Goal: Transaction & Acquisition: Obtain resource

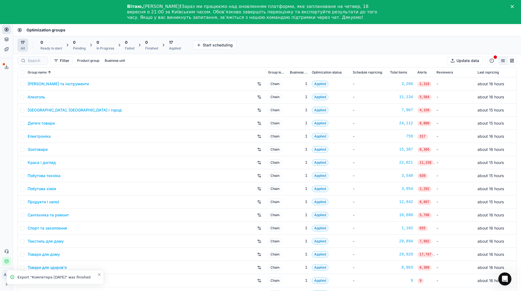
click at [514, 5] on polygon "Close" at bounding box center [512, 6] width 3 height 3
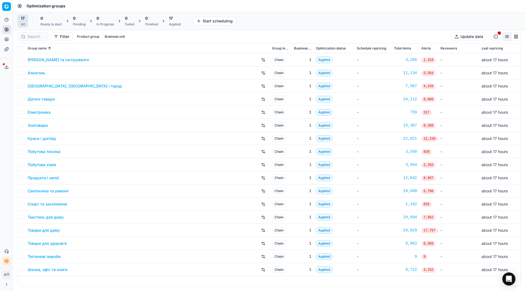
click at [11, 41] on button "Toggle Sidebar" at bounding box center [13, 145] width 4 height 291
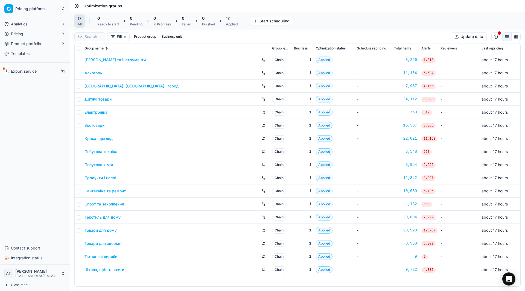
click at [18, 44] on span "Product portfolio" at bounding box center [26, 43] width 30 height 5
click at [33, 56] on link "Assortment" at bounding box center [35, 53] width 52 height 8
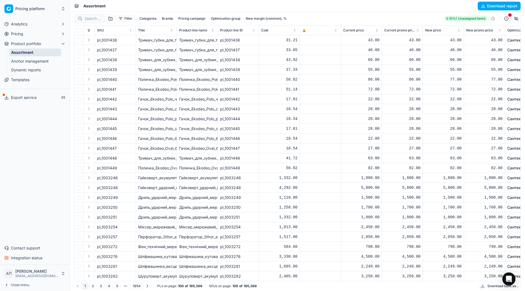
click at [493, 7] on button "Download report" at bounding box center [499, 6] width 43 height 9
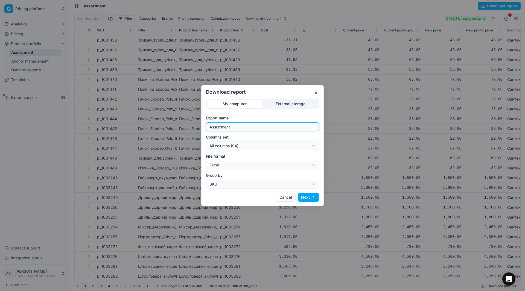
click at [261, 128] on input "Assortment" at bounding box center [262, 127] width 108 height 8
type input "Assortment [DATE] - 3"
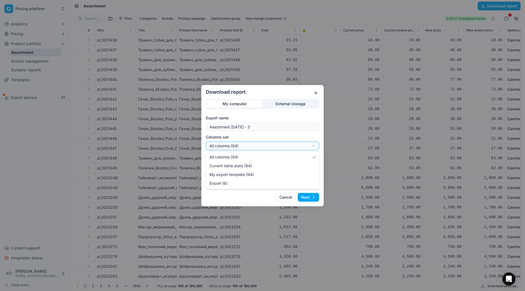
click at [275, 148] on div "Download report My computer External storage Export name Assortment [DATE] - 3 …" at bounding box center [262, 145] width 525 height 291
select select "custom"
click at [310, 196] on button "Next" at bounding box center [308, 197] width 21 height 9
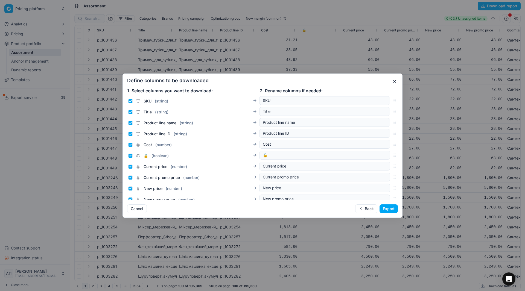
click at [390, 208] on button "Export" at bounding box center [389, 209] width 18 height 9
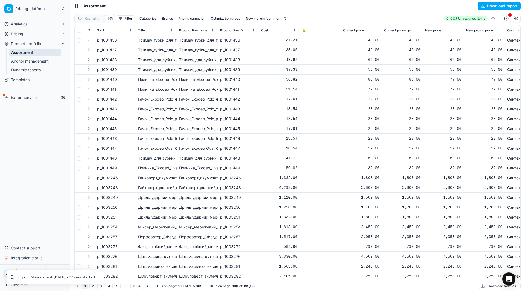
click at [11, 258] on span "Integration status" at bounding box center [26, 257] width 31 height 5
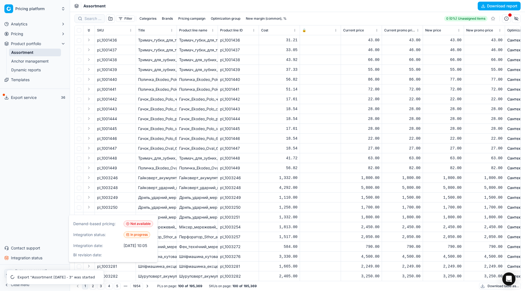
click at [35, 202] on div "Analytics Pricing Product portfolio Assortment Anchor management Dynamic report…" at bounding box center [35, 141] width 70 height 247
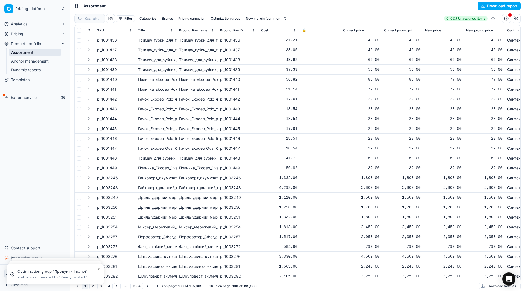
click at [29, 95] on button "Export service" at bounding box center [34, 97] width 65 height 9
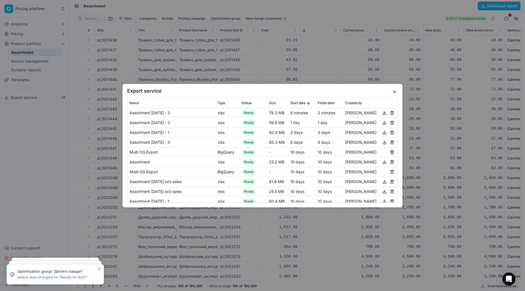
click at [381, 113] on button "button" at bounding box center [384, 112] width 7 height 7
click at [395, 90] on button "button" at bounding box center [394, 92] width 7 height 7
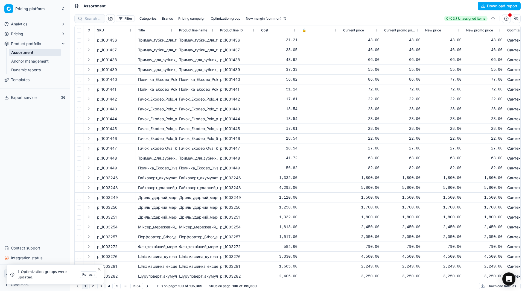
click at [32, 46] on span "Product portfolio" at bounding box center [26, 43] width 30 height 5
click at [21, 34] on span "Pricing" at bounding box center [17, 33] width 12 height 5
click at [26, 39] on link "Optimization groups" at bounding box center [35, 43] width 52 height 8
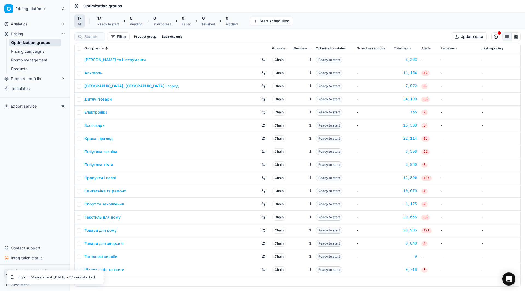
click at [31, 123] on div "Analytics Pricing Optimization groups Pricing campaigns Promo management Produc…" at bounding box center [35, 141] width 70 height 247
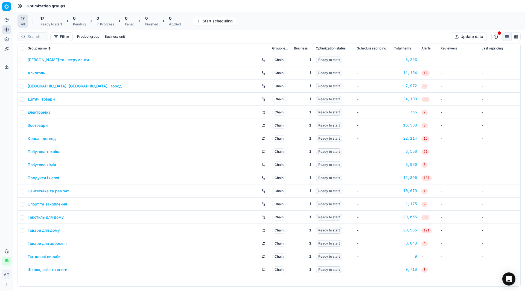
click at [6, 166] on div "Analytics Pricing Product portfolio Templates Export service 36 Contact support…" at bounding box center [6, 140] width 13 height 255
click at [5, 68] on icon at bounding box center [6, 67] width 4 height 4
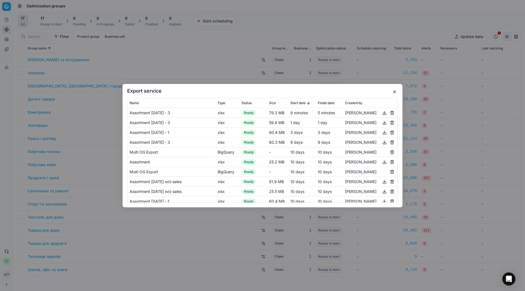
click at [382, 112] on button "button" at bounding box center [384, 112] width 7 height 7
click at [393, 89] on button "button" at bounding box center [394, 92] width 7 height 7
